Goal: Task Accomplishment & Management: Manage account settings

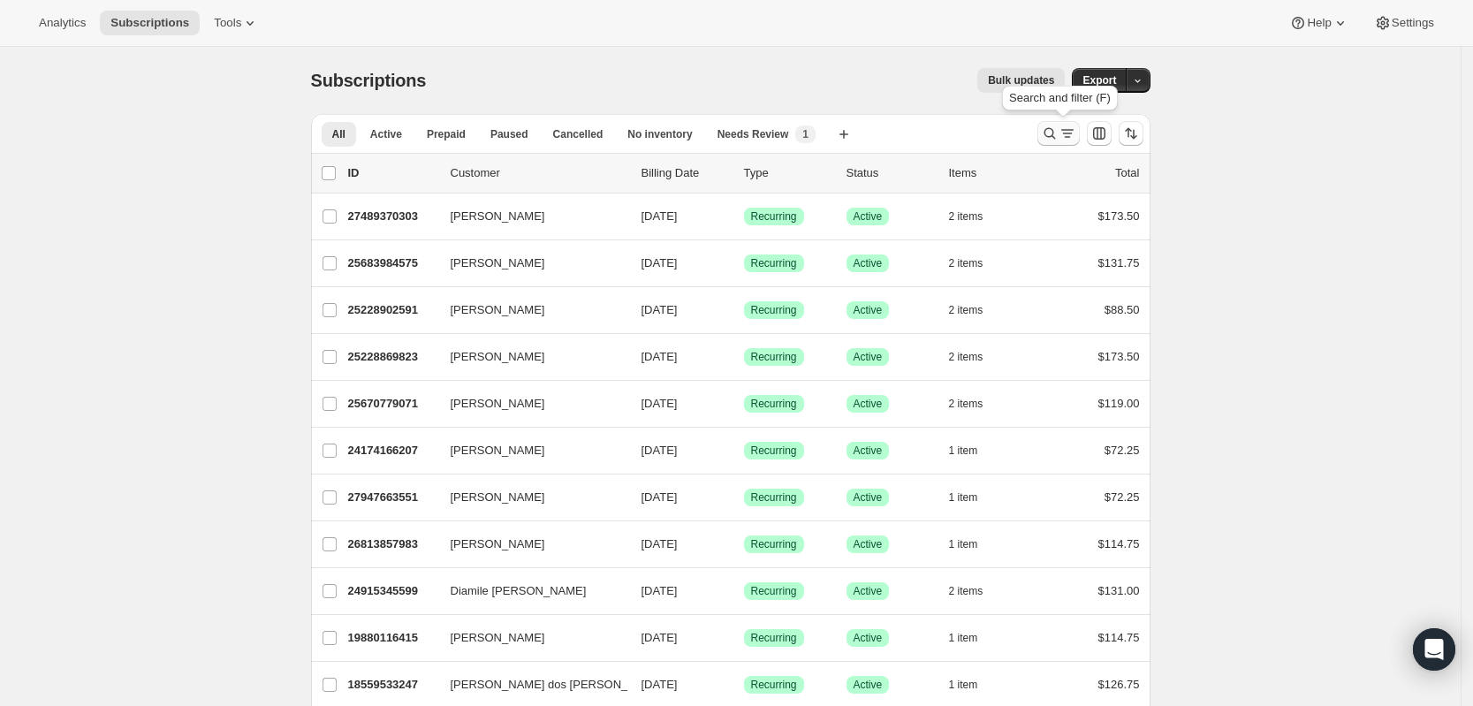
click at [1055, 141] on icon "Search and filter results" at bounding box center [1050, 134] width 18 height 18
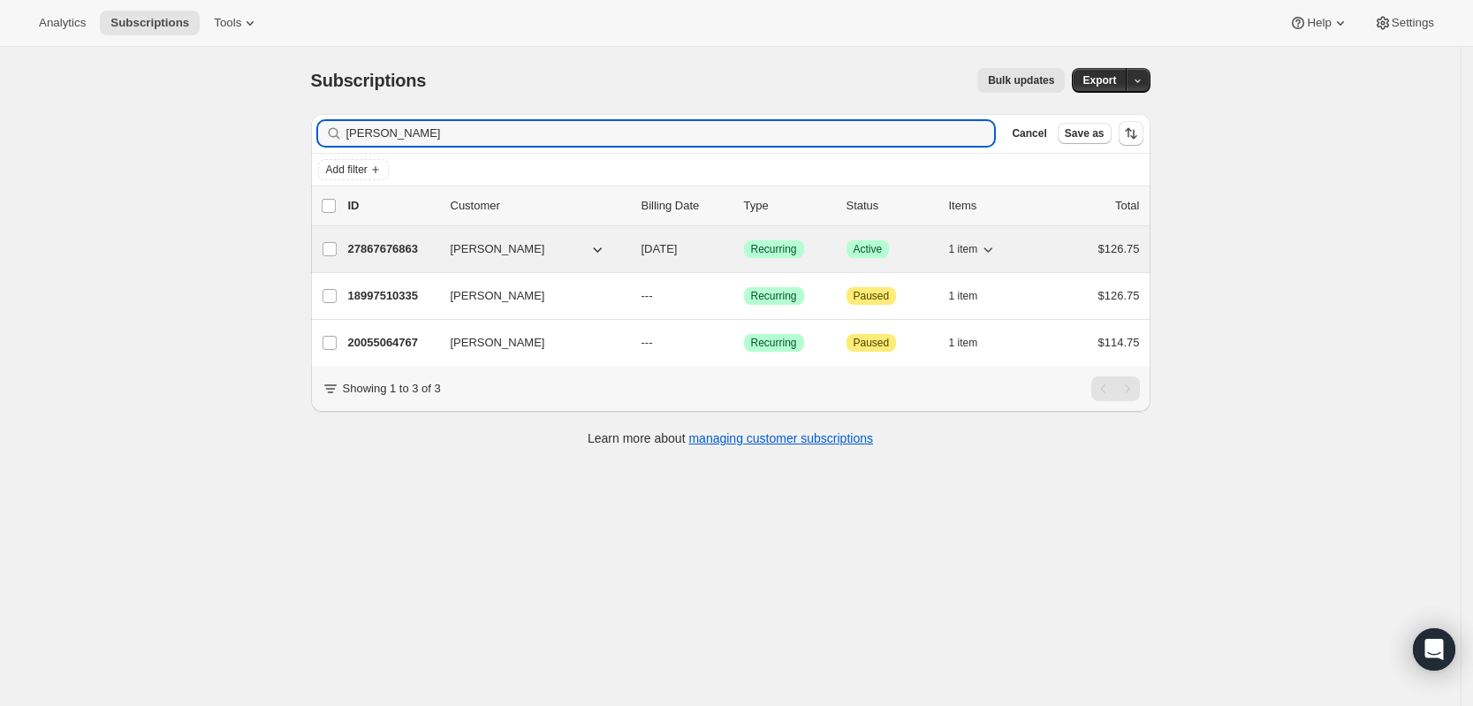
type input "[PERSON_NAME]"
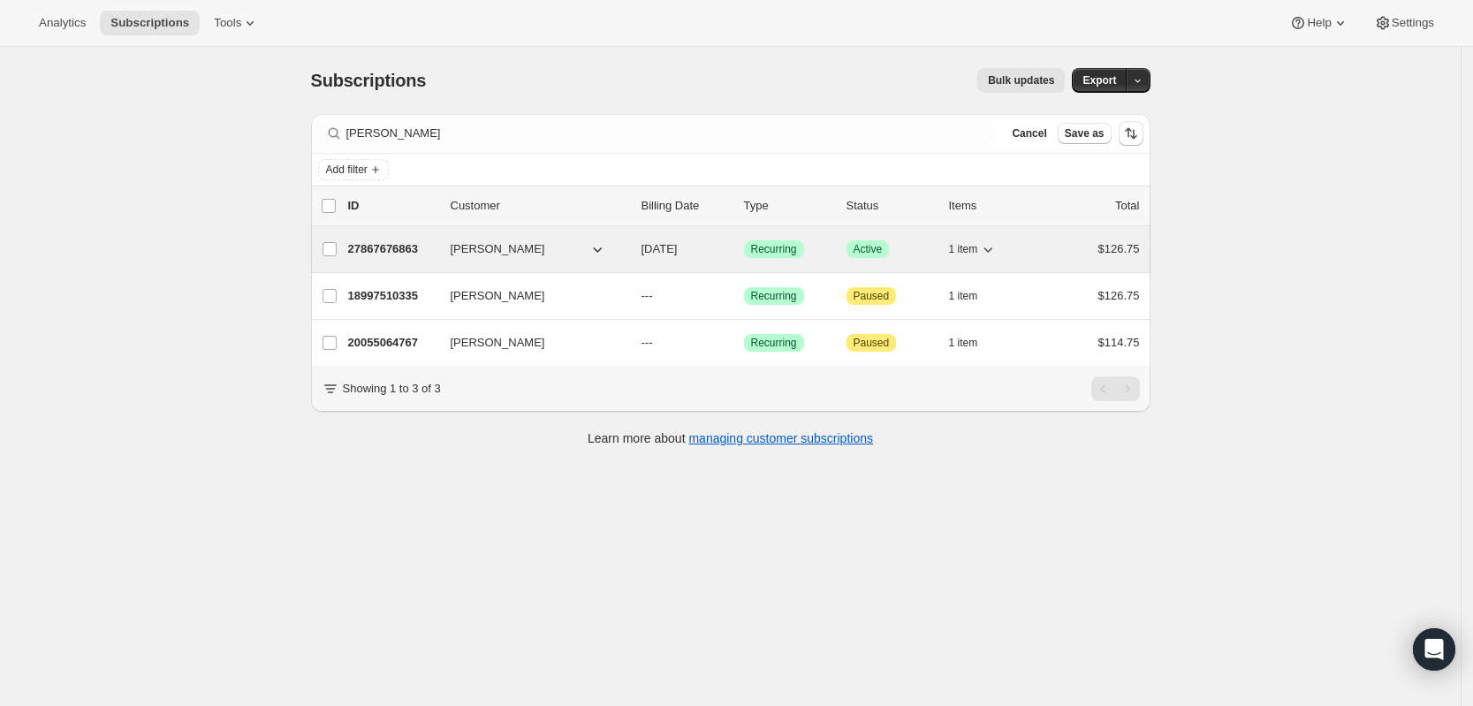
click at [397, 244] on p "27867676863" at bounding box center [392, 249] width 88 height 18
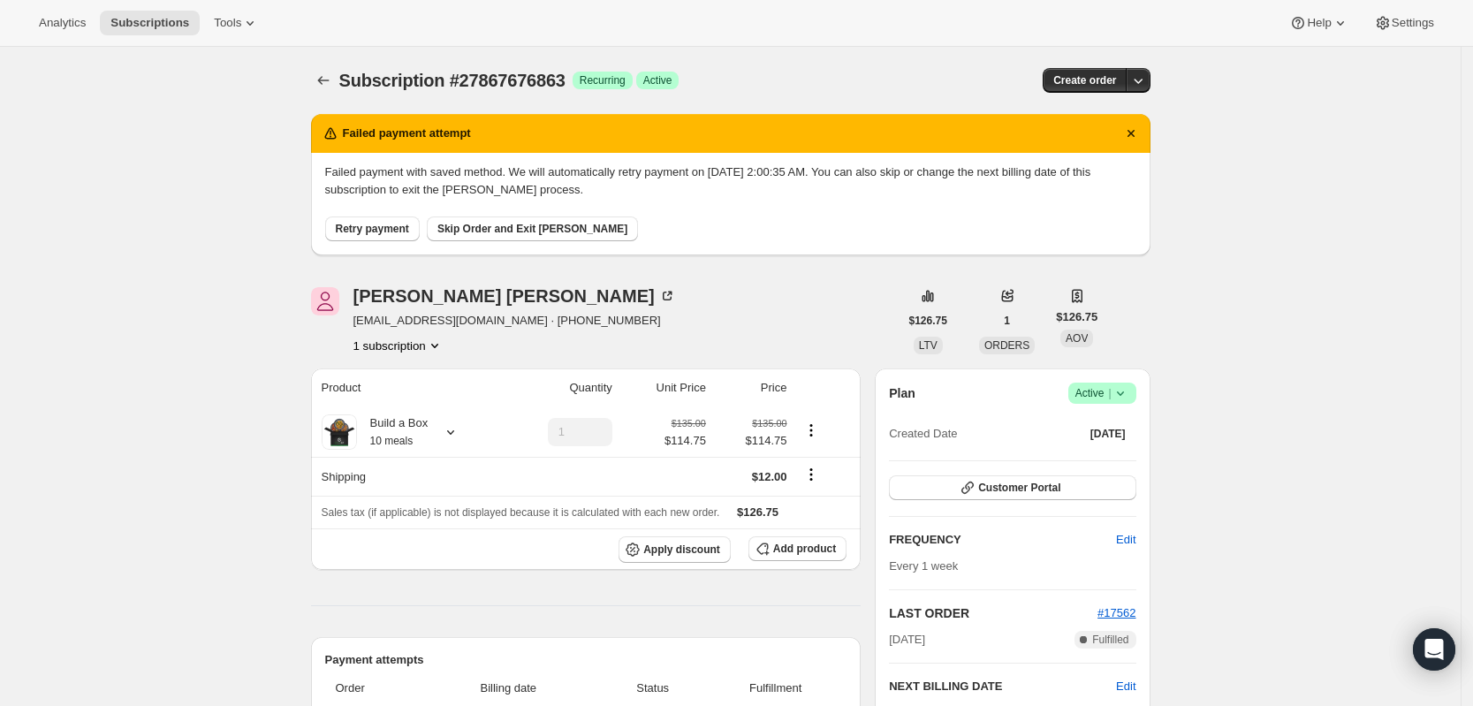
scroll to position [221, 0]
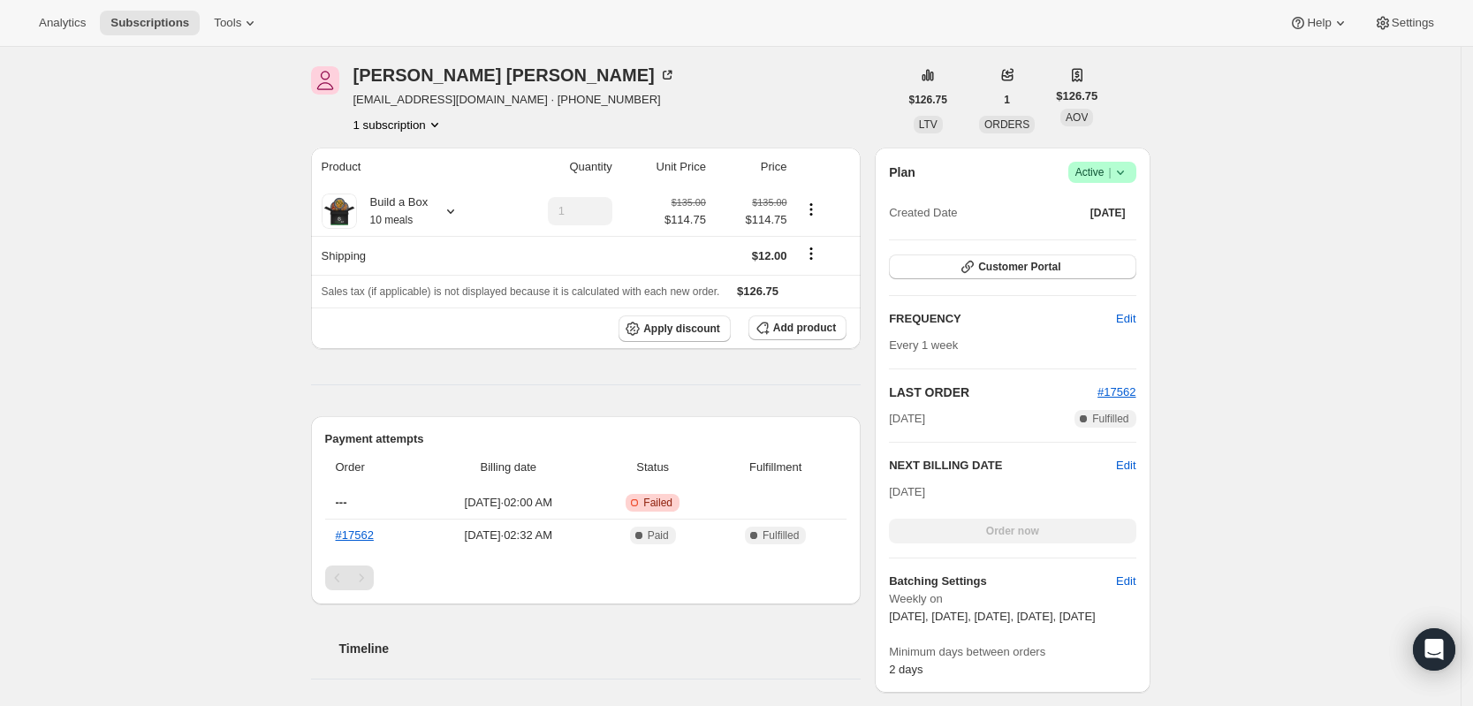
click at [930, 279] on div "Customer Portal" at bounding box center [1012, 268] width 247 height 27
click at [935, 271] on button "Customer Portal" at bounding box center [1012, 267] width 247 height 25
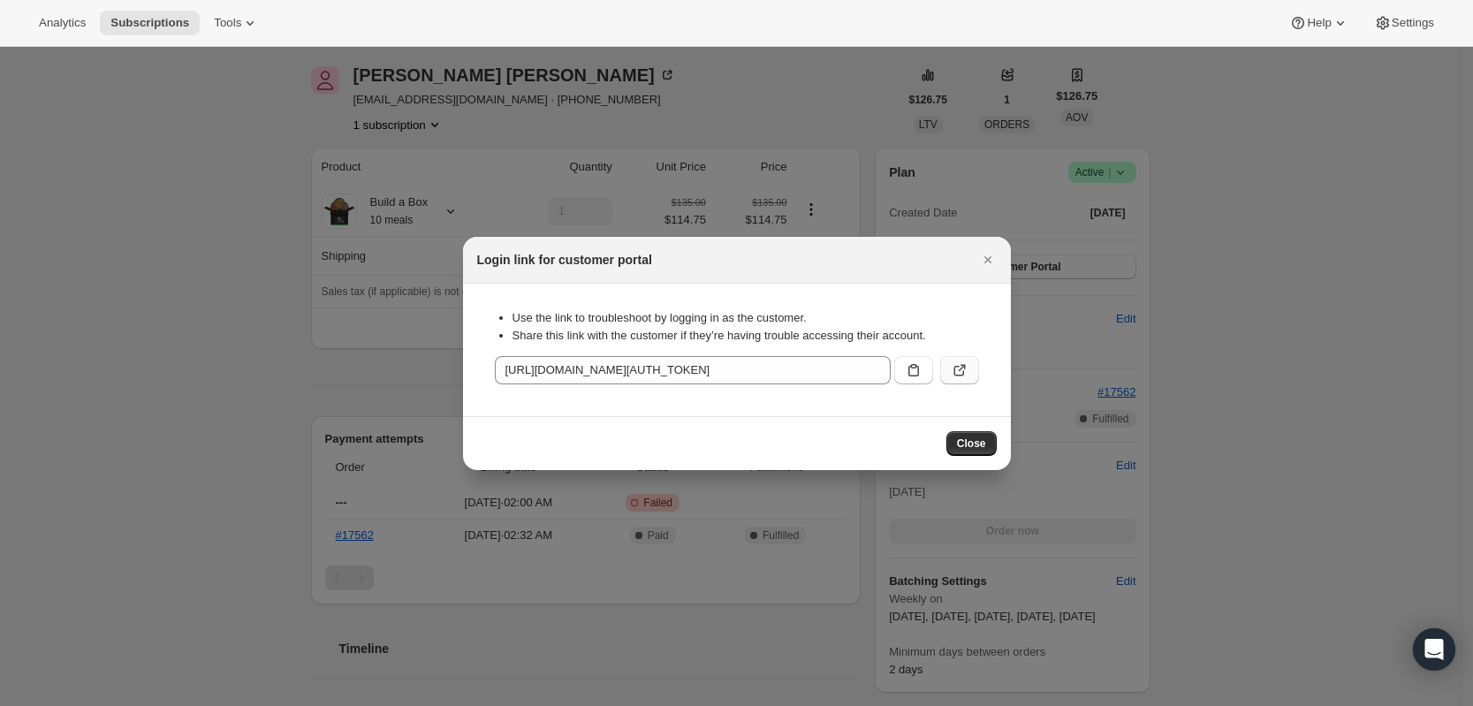
click at [963, 374] on icon ":rcb:" at bounding box center [959, 371] width 11 height 11
click at [987, 255] on icon "Close" at bounding box center [988, 260] width 18 height 18
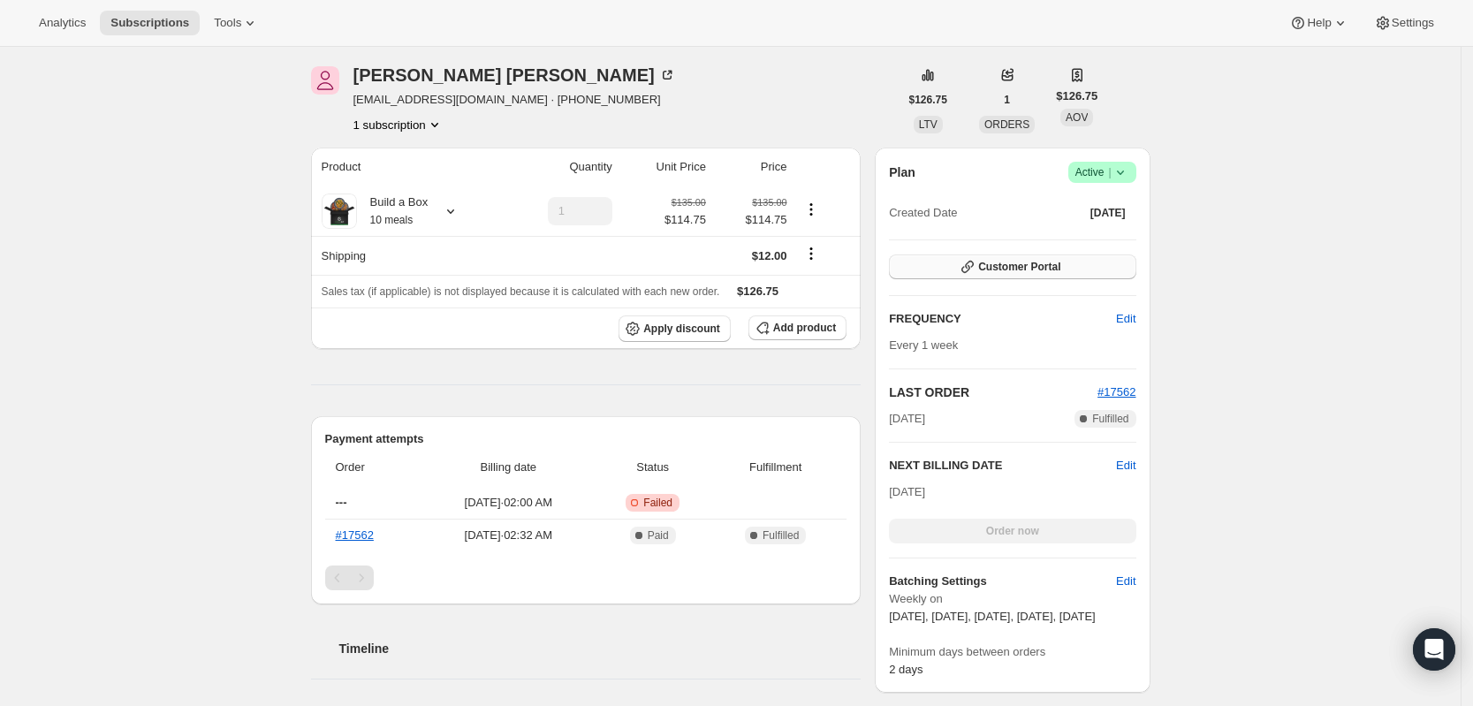
click at [996, 267] on span "Customer Portal" at bounding box center [1019, 267] width 82 height 14
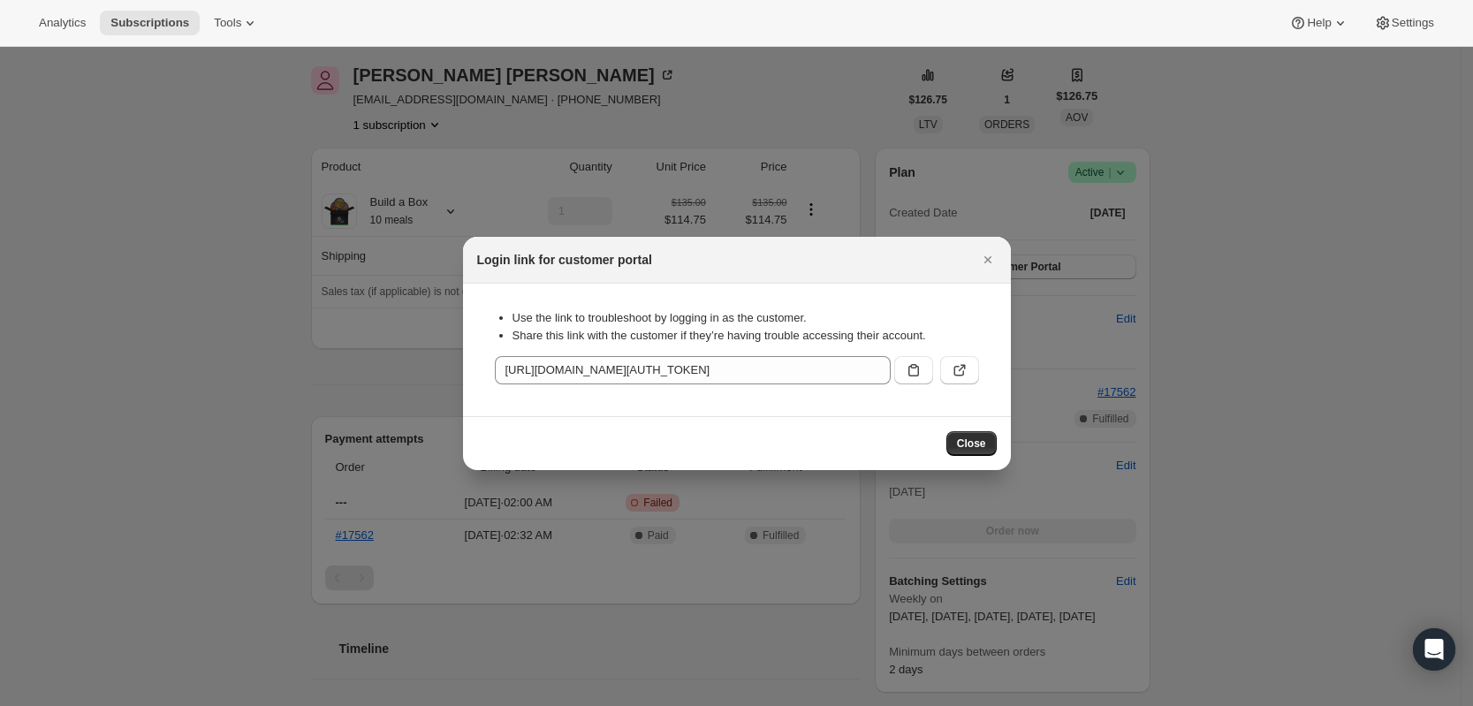
scroll to position [0, 0]
click at [951, 368] on icon ":rcb:" at bounding box center [960, 370] width 18 height 18
click at [832, 72] on div at bounding box center [736, 353] width 1473 height 706
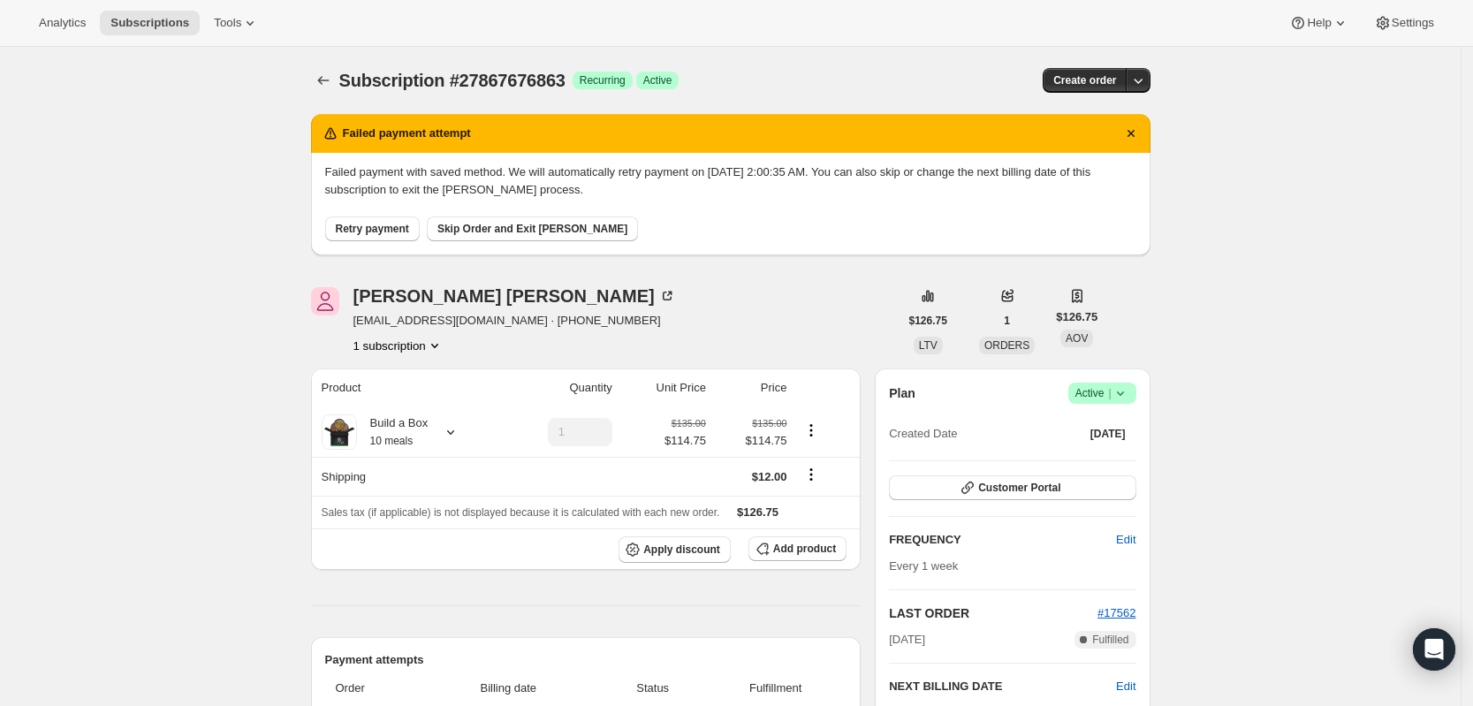
scroll to position [221, 0]
